Goal: Information Seeking & Learning: Learn about a topic

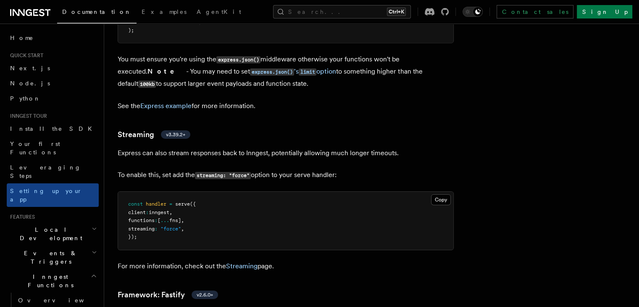
scroll to position [2734, 0]
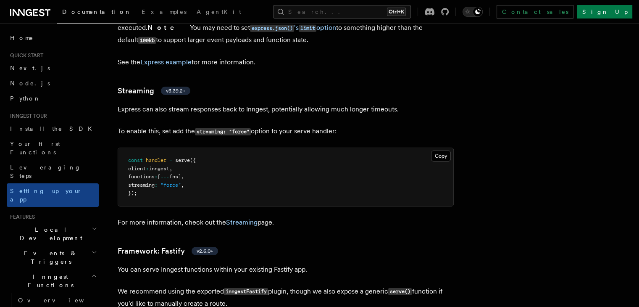
click at [79, 222] on h2 "Local Development" at bounding box center [53, 234] width 92 height 24
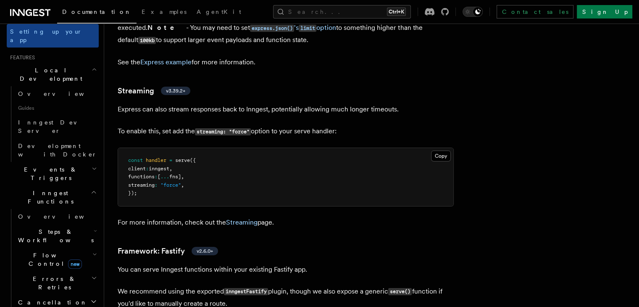
scroll to position [160, 0]
click at [71, 224] on h2 "Steps & Workflows" at bounding box center [57, 236] width 84 height 24
click at [64, 267] on span "Function steps" at bounding box center [58, 270] width 65 height 7
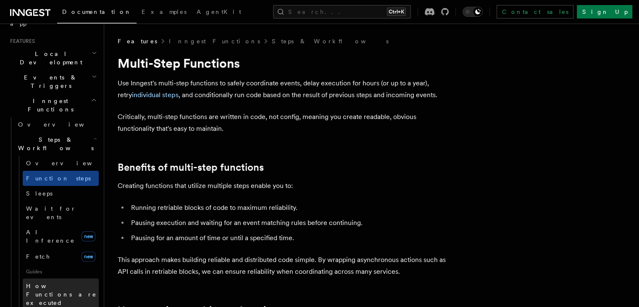
scroll to position [177, 0]
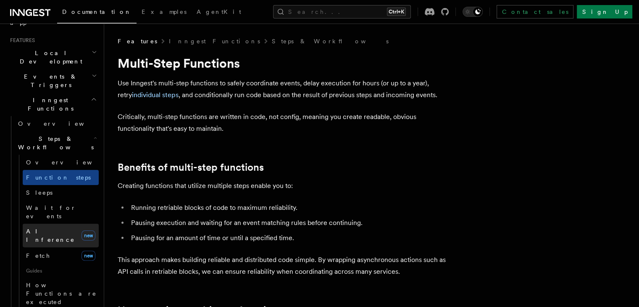
click at [58, 224] on link "AI Inference new" at bounding box center [61, 236] width 76 height 24
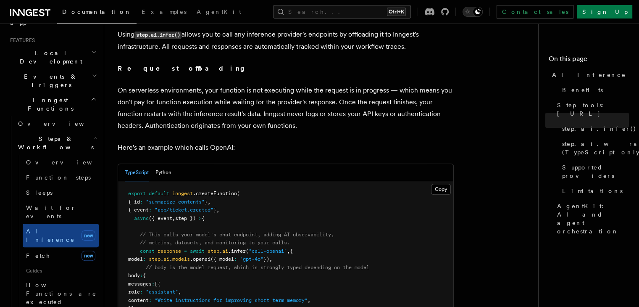
scroll to position [367, 0]
click at [166, 163] on button "Python" at bounding box center [164, 171] width 16 height 17
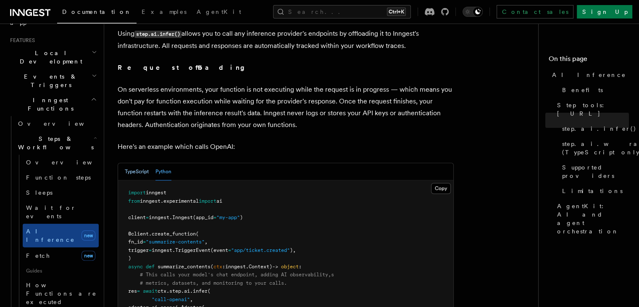
click at [141, 163] on button "TypeScript" at bounding box center [137, 171] width 24 height 17
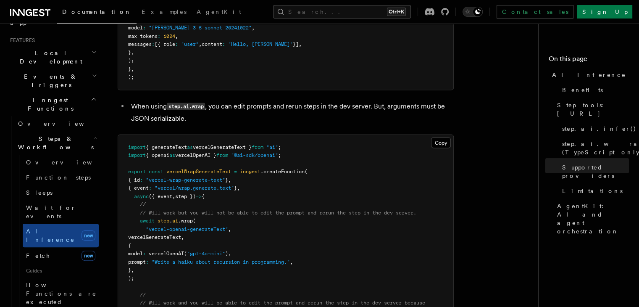
scroll to position [1575, 0]
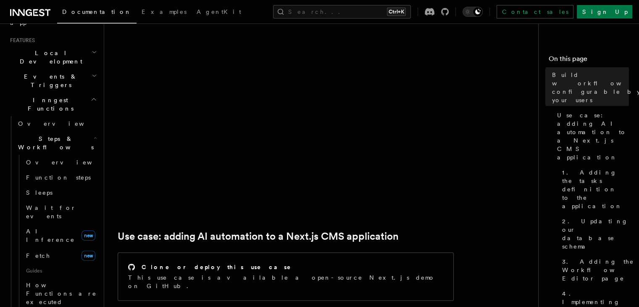
scroll to position [178, 0]
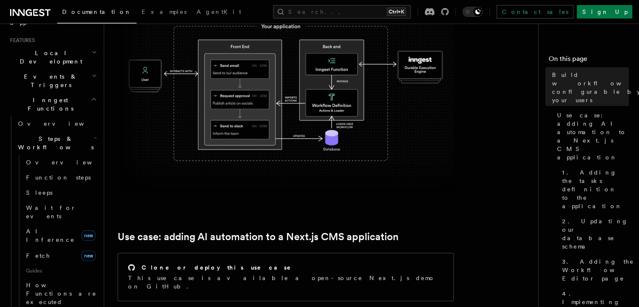
click at [148, 169] on img at bounding box center [286, 91] width 336 height 201
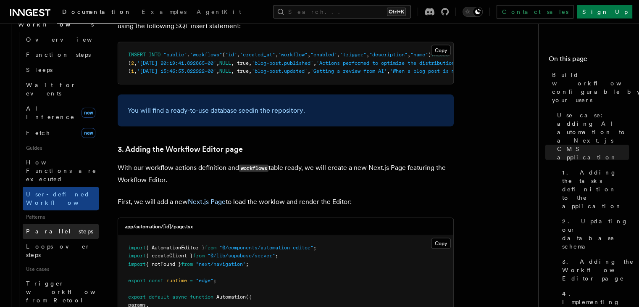
scroll to position [296, 0]
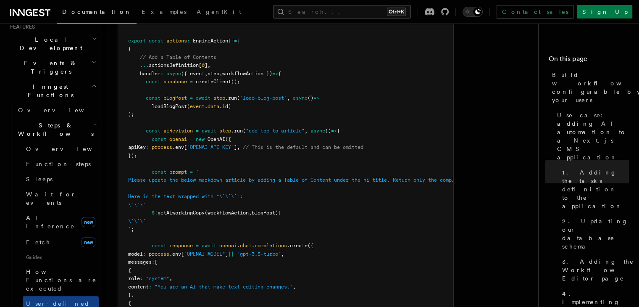
scroll to position [190, 0]
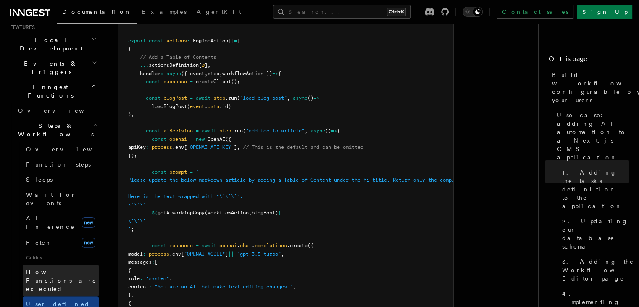
click at [51, 269] on span "How Functions are executed" at bounding box center [61, 281] width 71 height 24
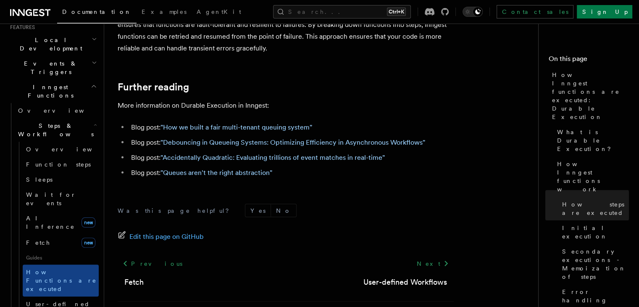
scroll to position [1687, 0]
